Goal: Transaction & Acquisition: Purchase product/service

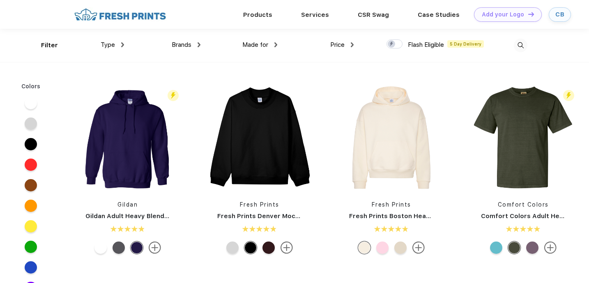
click at [264, 45] on span "Made for" at bounding box center [255, 44] width 26 height 7
click at [275, 44] on img at bounding box center [275, 44] width 3 height 5
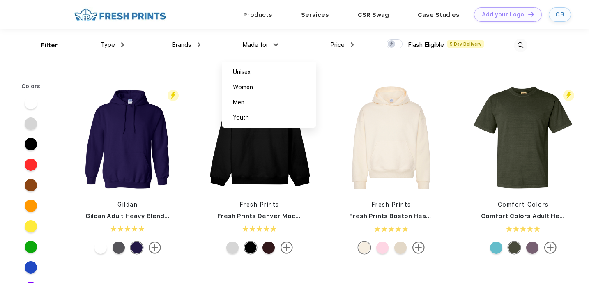
click at [197, 42] on div "Brands" at bounding box center [186, 44] width 29 height 9
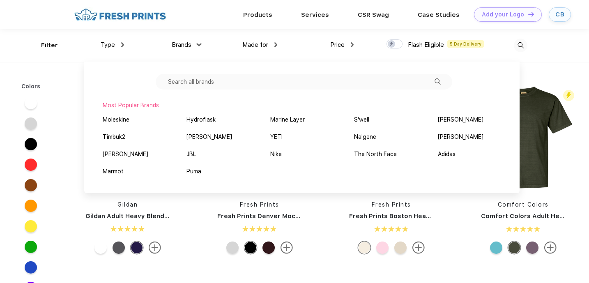
click at [117, 45] on div "Type" at bounding box center [112, 44] width 23 height 9
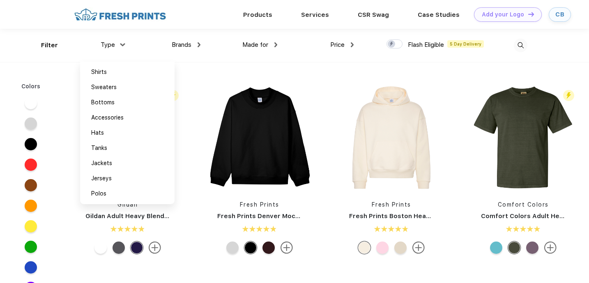
click at [48, 46] on div "Type Shirts Sweaters Bottoms Accessories Hats Tanks Jackets Jerseys Polos" at bounding box center [85, 45] width 76 height 33
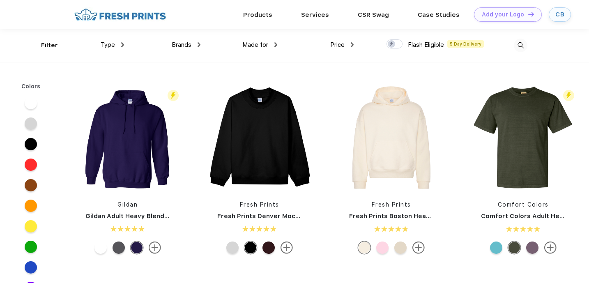
click at [190, 44] on span "Brands" at bounding box center [182, 44] width 20 height 7
click at [197, 44] on div "Brands" at bounding box center [186, 44] width 29 height 9
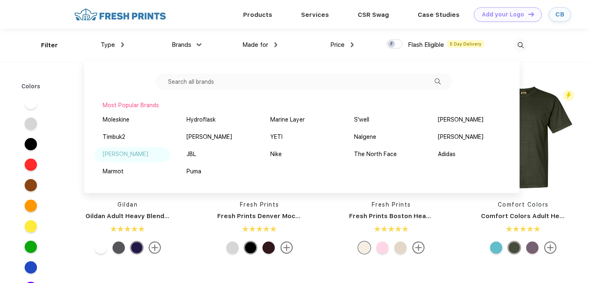
click at [125, 151] on div "[PERSON_NAME]" at bounding box center [132, 154] width 76 height 15
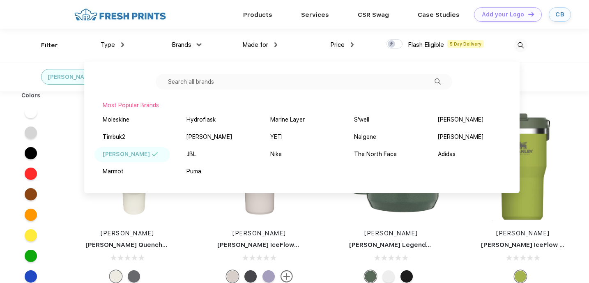
click at [14, 67] on div "[PERSON_NAME]" at bounding box center [83, 76] width 179 height 29
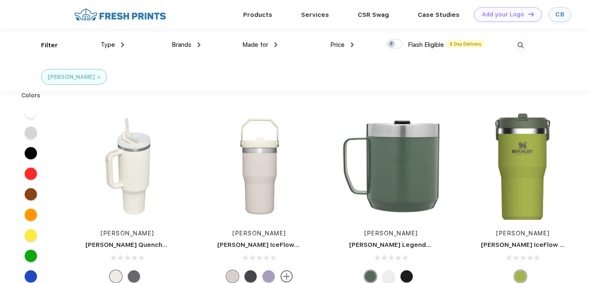
click at [97, 77] on img at bounding box center [98, 77] width 3 height 3
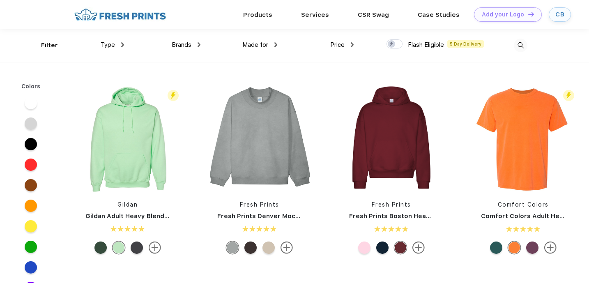
click at [524, 45] on img at bounding box center [521, 46] width 14 height 14
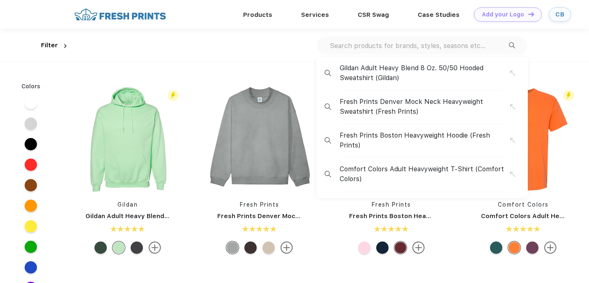
click at [450, 50] on div "Gildan Adult Heavy Blend 8 Oz. 50/50 Hooded Sweatshirt (Gildan) Fresh Prints De…" at bounding box center [421, 46] width 211 height 18
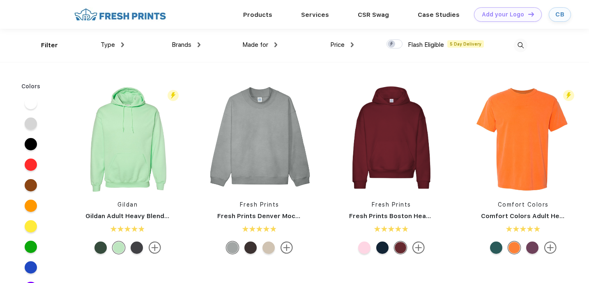
click at [526, 44] on img at bounding box center [521, 46] width 14 height 14
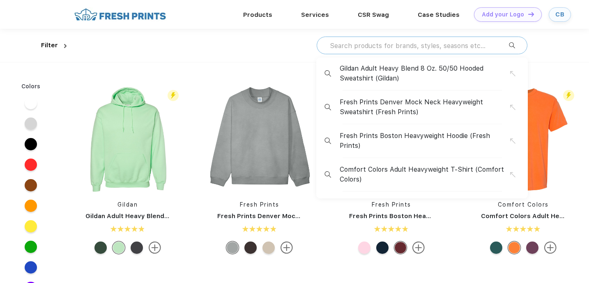
click at [460, 46] on input "text" at bounding box center [419, 45] width 180 height 9
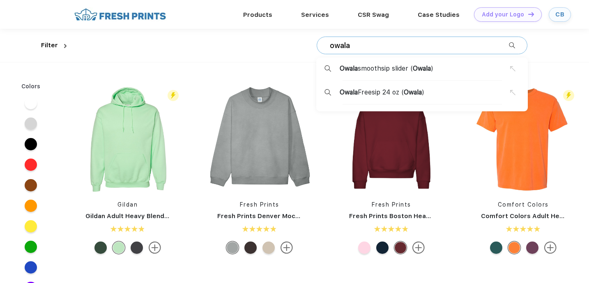
type input "owala"
click at [440, 68] on div "Owala smoothsip slider ( Owala )" at bounding box center [424, 69] width 170 height 10
